Goal: Browse casually: Explore the website without a specific task or goal

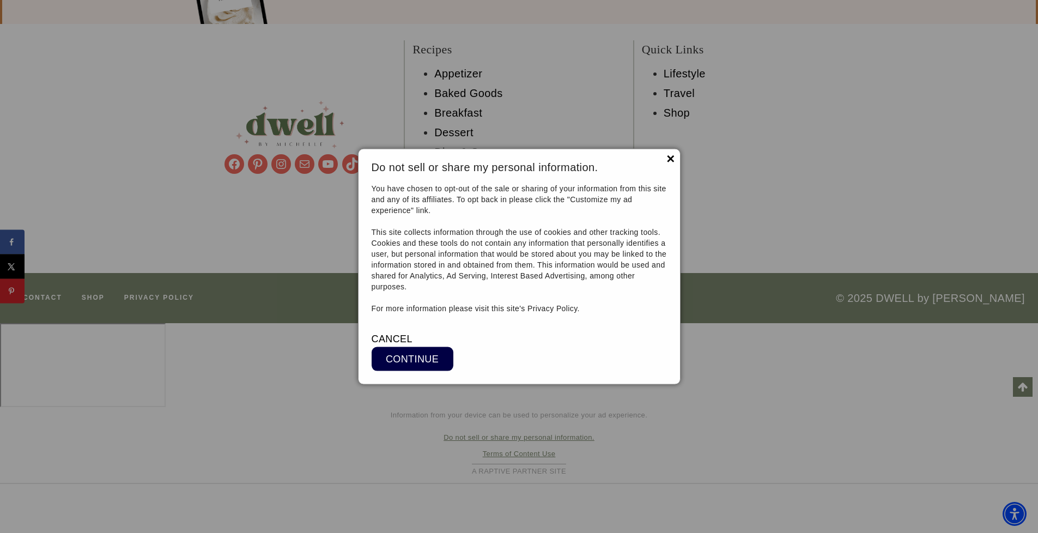
scroll to position [12789, 0]
